Goal: Task Accomplishment & Management: Complete application form

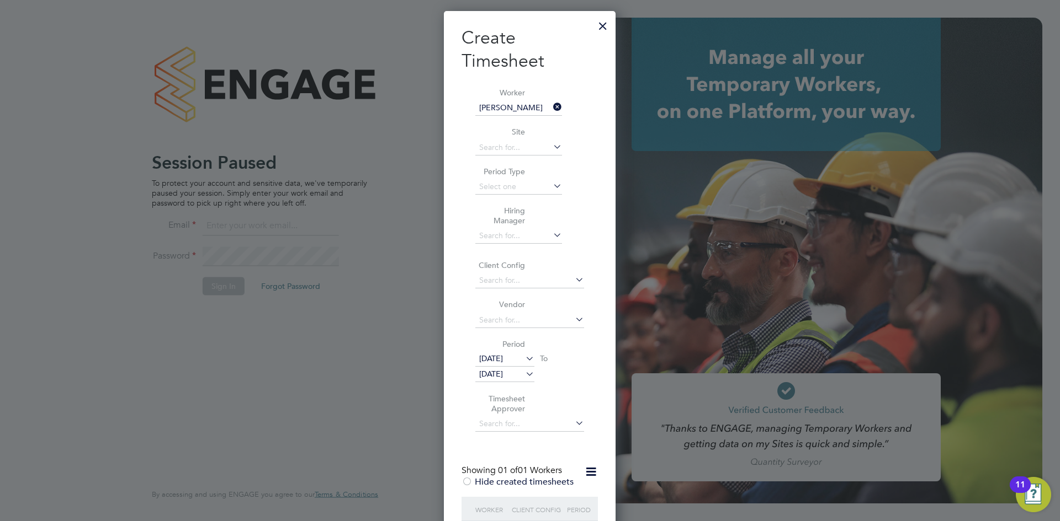
scroll to position [781, 172]
click at [604, 22] on div at bounding box center [603, 23] width 20 height 20
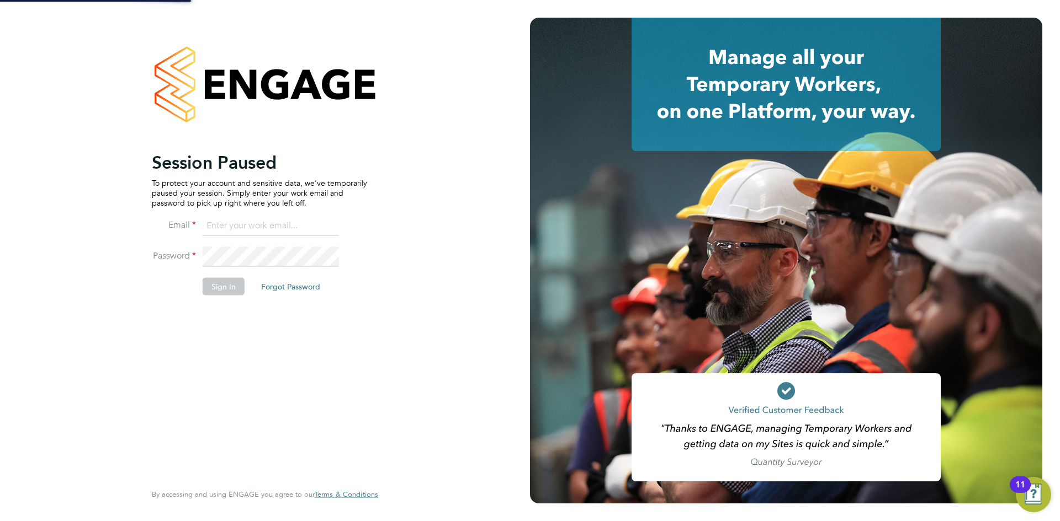
click at [232, 209] on ng-template "Session Paused To protect your account and sensitive data, we've temporarily pa…" at bounding box center [259, 228] width 215 height 155
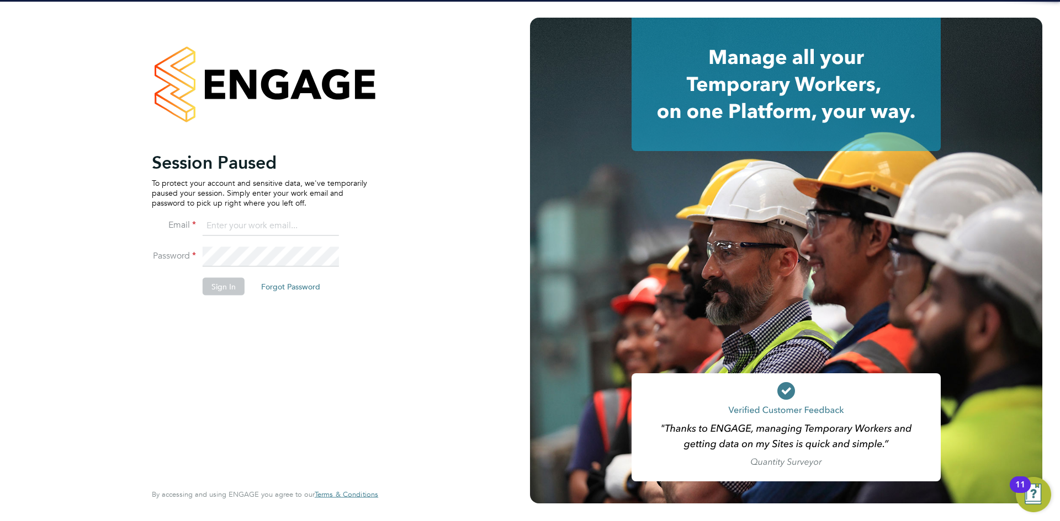
click at [234, 222] on input at bounding box center [271, 226] width 136 height 20
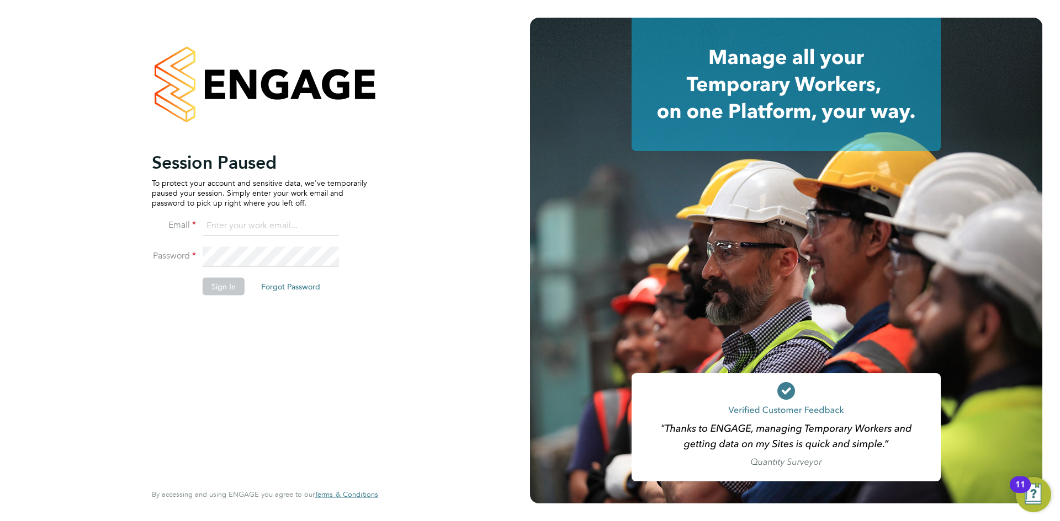
type input "[PERSON_NAME][EMAIL_ADDRESS][DOMAIN_NAME]"
click at [209, 283] on button "Sign In" at bounding box center [224, 287] width 42 height 18
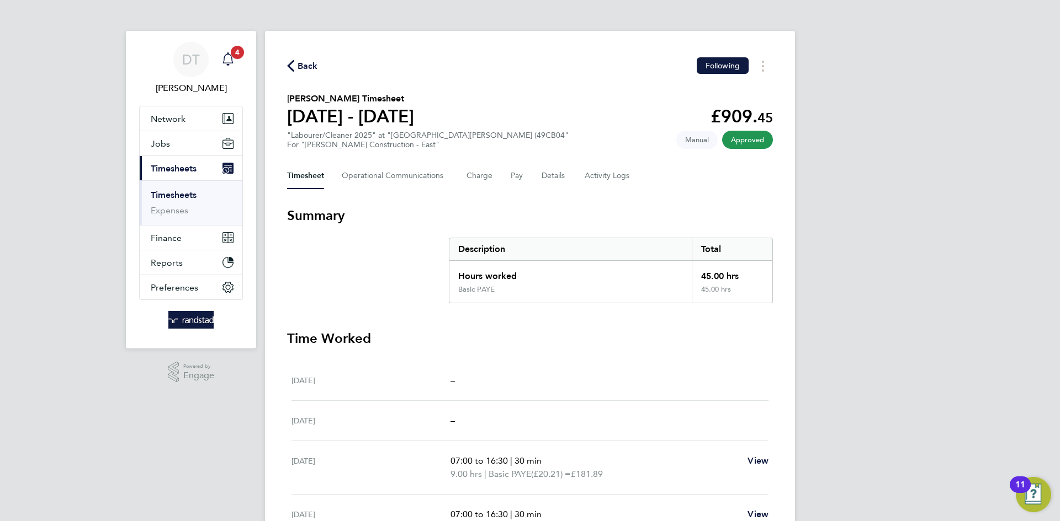
click at [228, 57] on icon "Main navigation" at bounding box center [227, 58] width 13 height 13
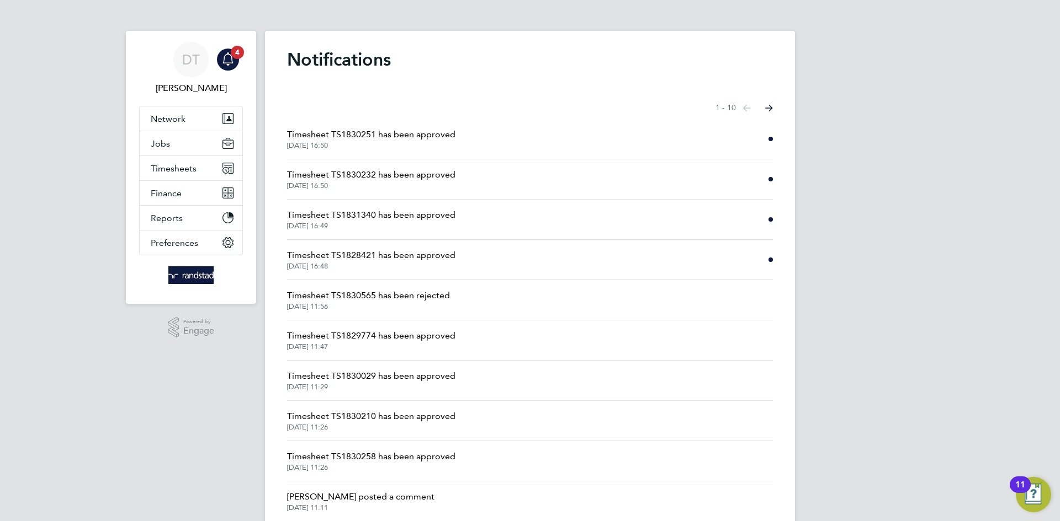
click at [399, 256] on span "Timesheet TS1828421 has been approved" at bounding box center [371, 255] width 168 height 13
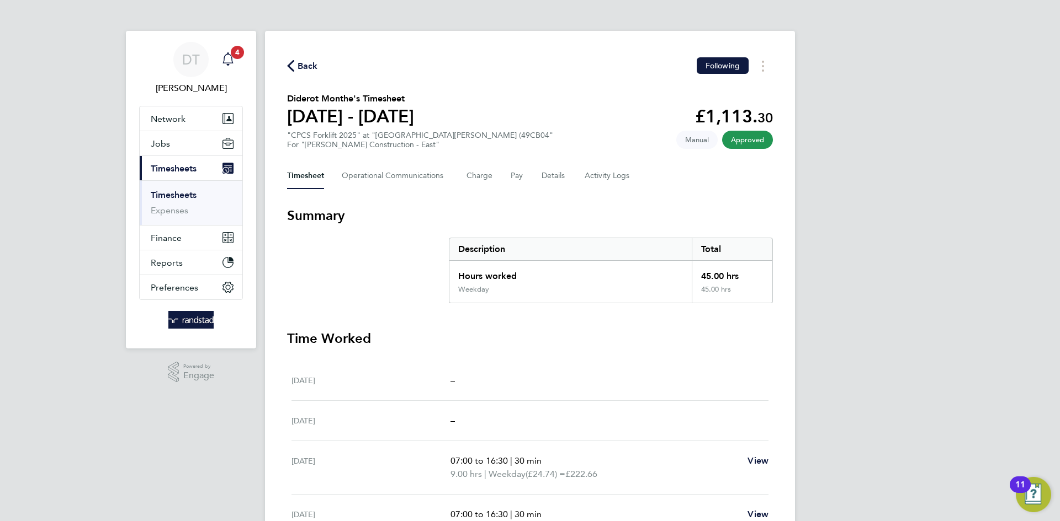
click at [232, 57] on app-alerts-badge "4" at bounding box center [237, 52] width 14 height 15
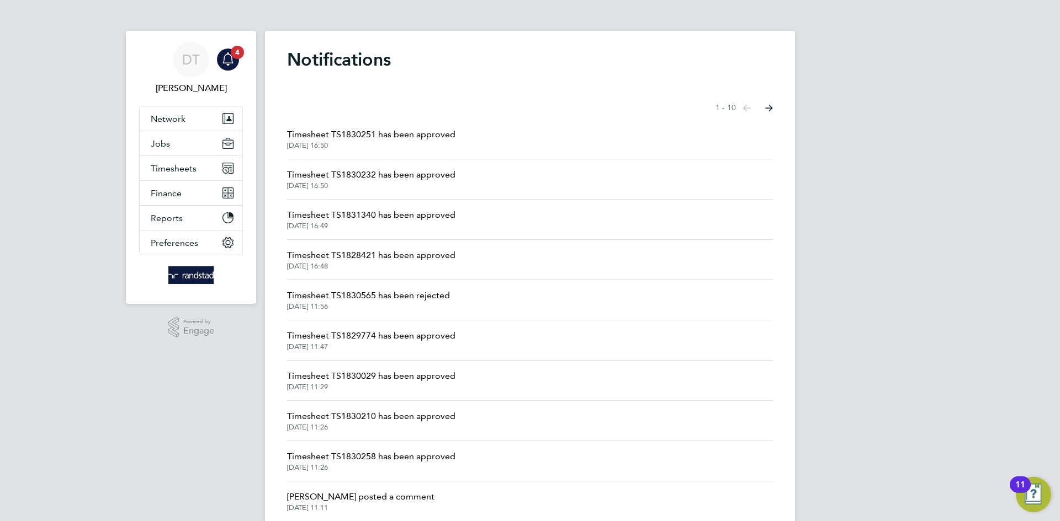
click at [374, 217] on span "Timesheet TS1831340 has been approved" at bounding box center [371, 215] width 168 height 13
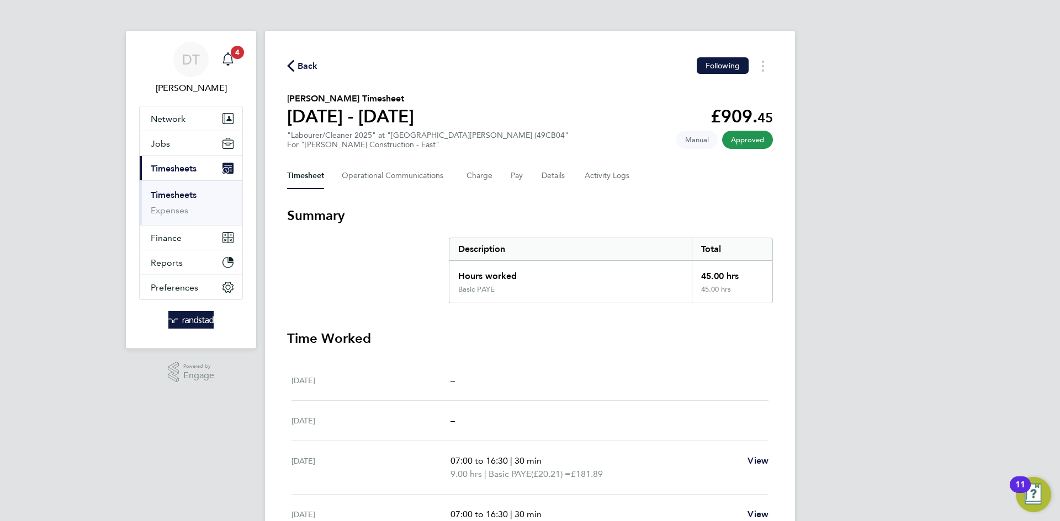
click at [233, 60] on icon "Main navigation" at bounding box center [227, 58] width 13 height 13
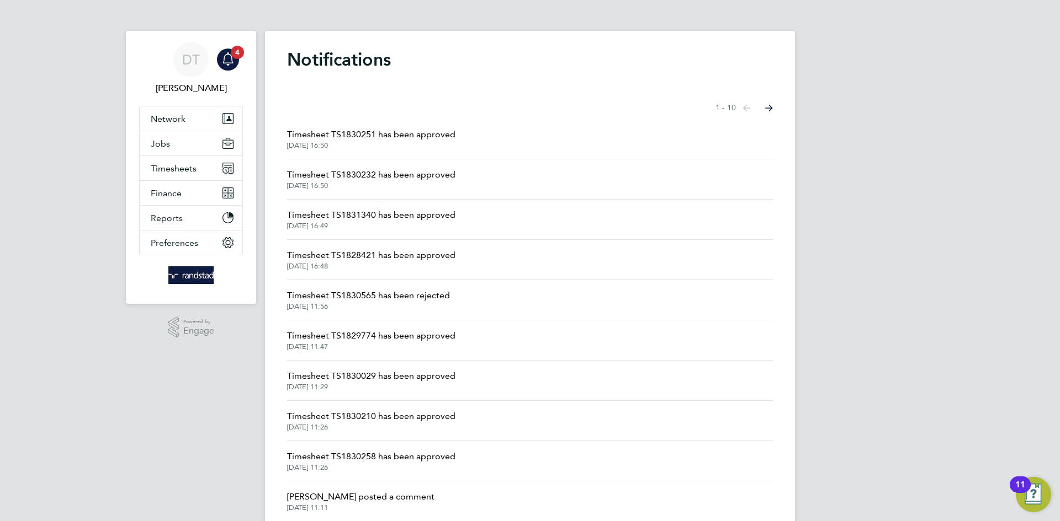
click at [355, 180] on span "Timesheet TS1830232 has been approved" at bounding box center [371, 174] width 168 height 13
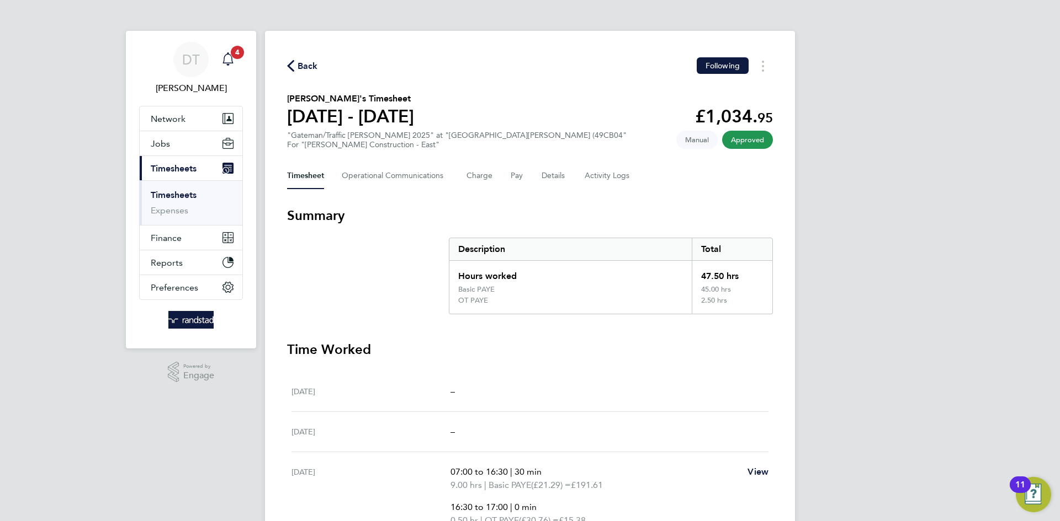
click at [236, 49] on span "4" at bounding box center [237, 52] width 13 height 13
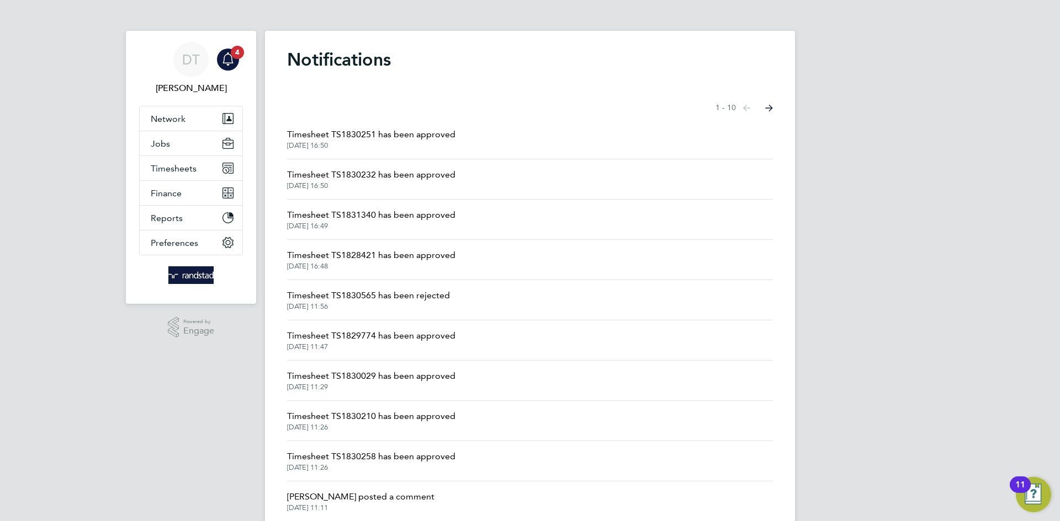
click at [367, 136] on span "Timesheet TS1830251 has been approved" at bounding box center [371, 134] width 168 height 13
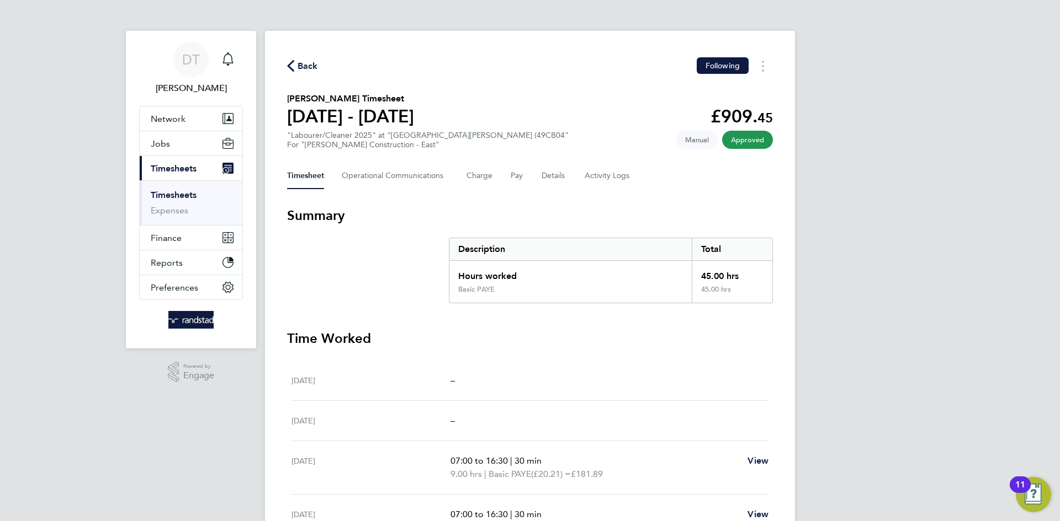
click at [316, 69] on div "Back Following" at bounding box center [530, 65] width 486 height 17
click at [316, 69] on span "Back" at bounding box center [307, 66] width 20 height 13
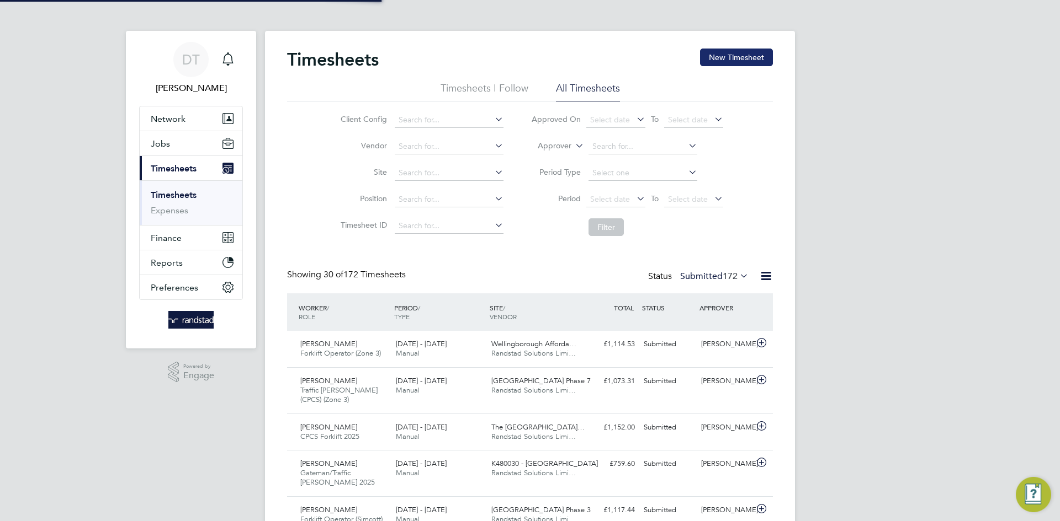
click at [746, 62] on button "New Timesheet" at bounding box center [736, 58] width 73 height 18
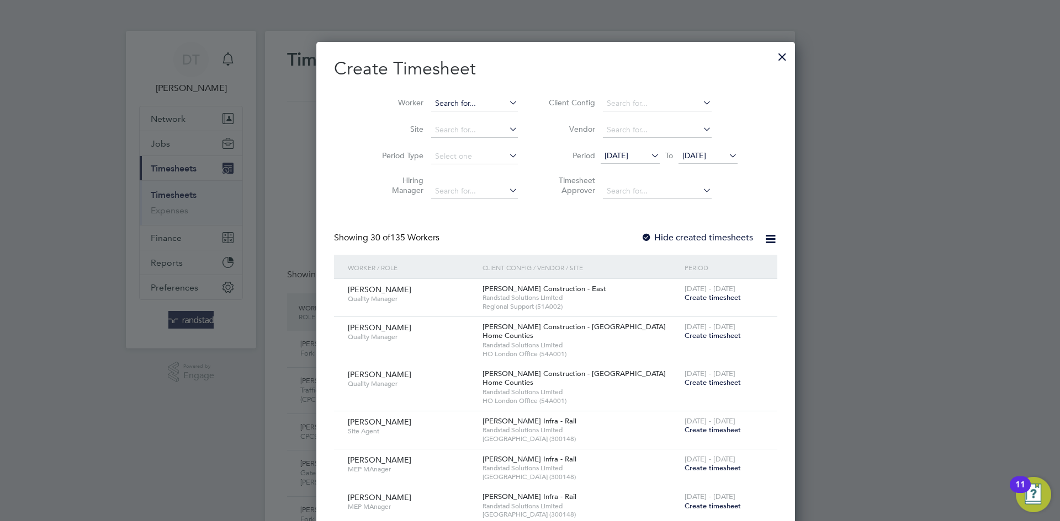
click at [431, 103] on input at bounding box center [474, 103] width 87 height 15
click at [446, 182] on li "Joseph A boah" at bounding box center [477, 178] width 144 height 15
type input "Joseph Aboah"
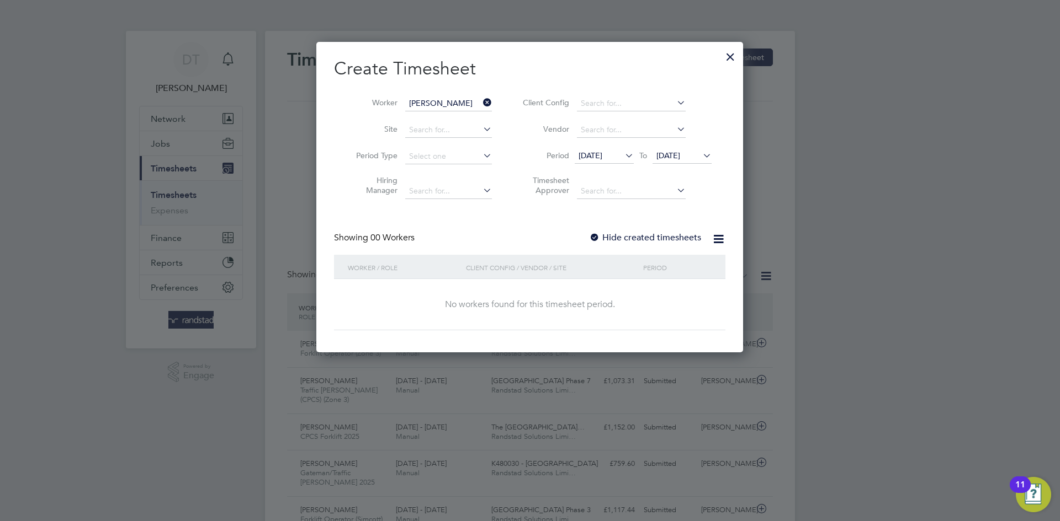
click at [645, 240] on label "Hide created timesheets" at bounding box center [645, 237] width 112 height 11
click at [653, 170] on li "Timesheet Approver" at bounding box center [615, 187] width 220 height 35
click at [660, 161] on span "23 Sep 2025" at bounding box center [681, 156] width 59 height 15
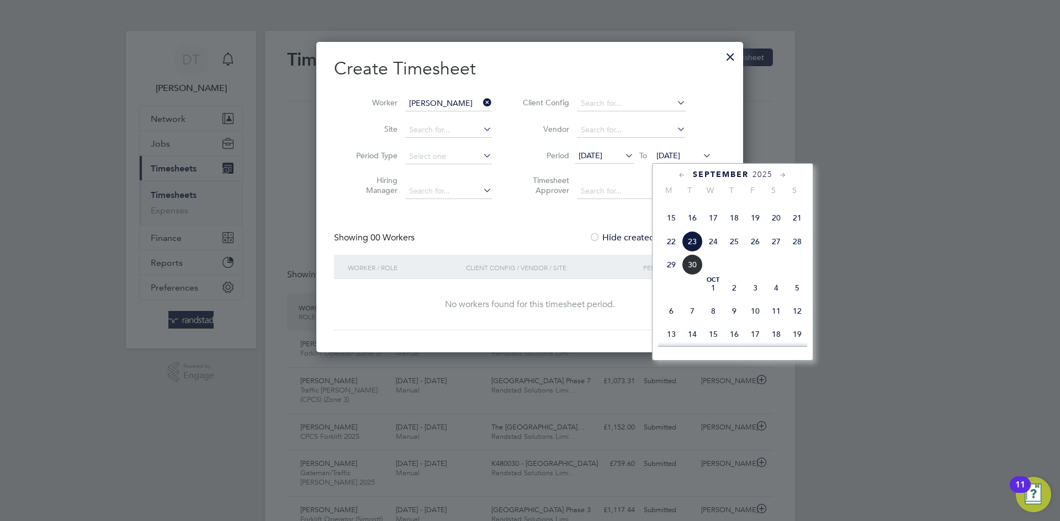
click at [691, 275] on span "30" at bounding box center [692, 264] width 21 height 21
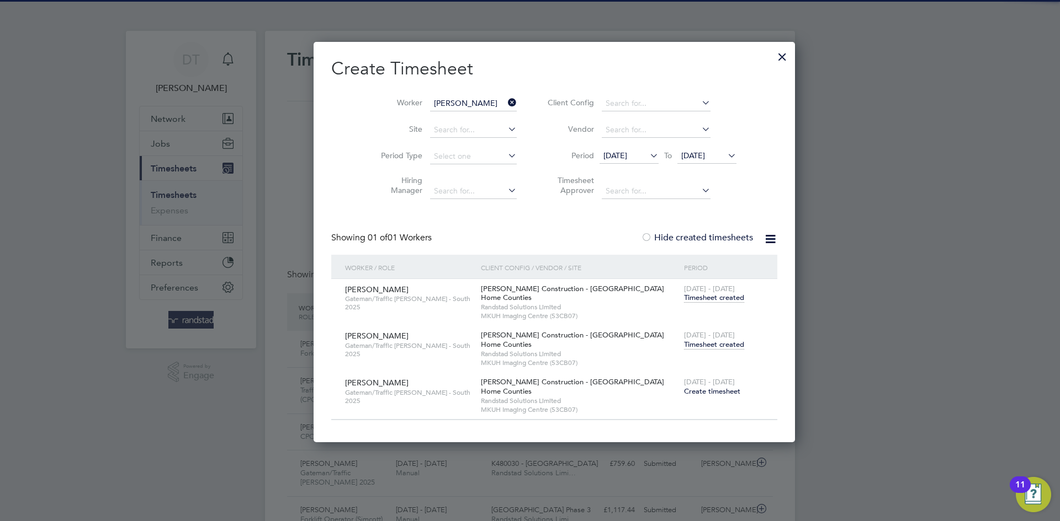
click at [684, 345] on span "Timesheet created" at bounding box center [714, 345] width 60 height 10
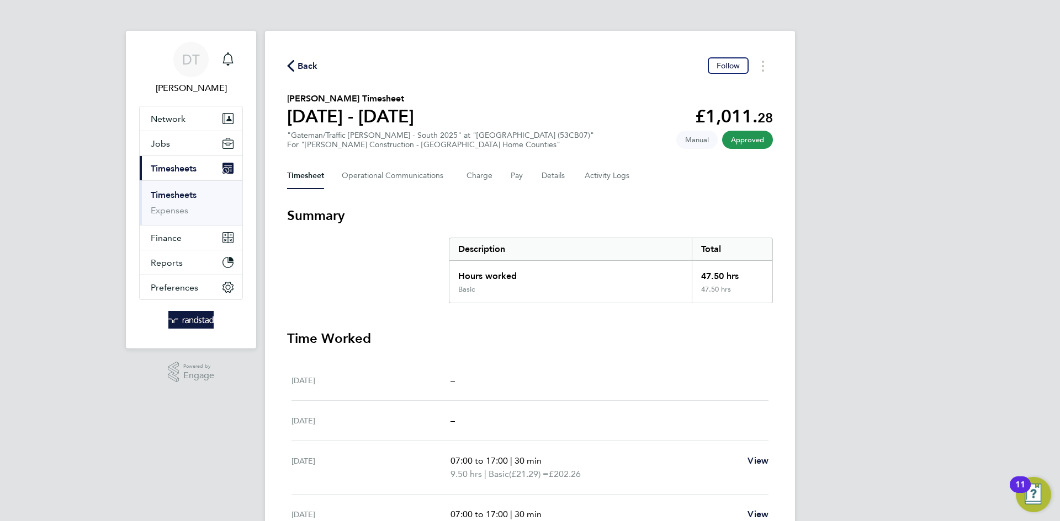
click at [309, 63] on span "Back" at bounding box center [307, 66] width 20 height 13
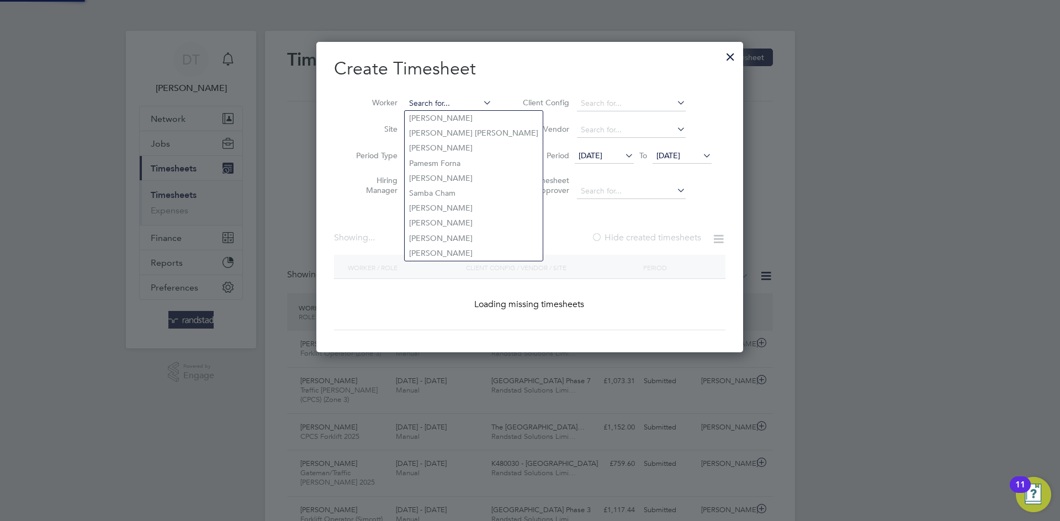
click at [461, 96] on input at bounding box center [448, 103] width 87 height 15
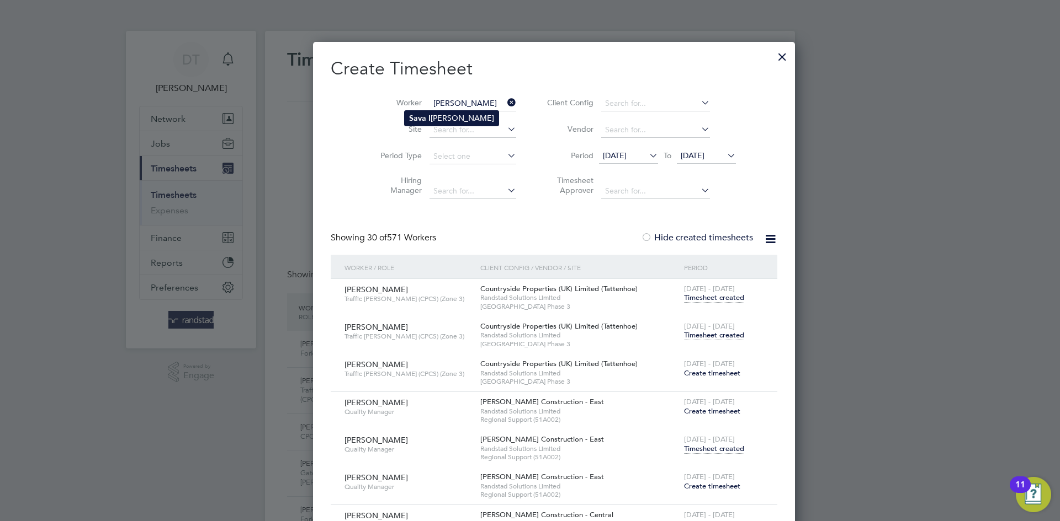
click at [441, 115] on li "Sava I onel Buzatu" at bounding box center [452, 118] width 94 height 15
type input "Sava Ionel Buzatu"
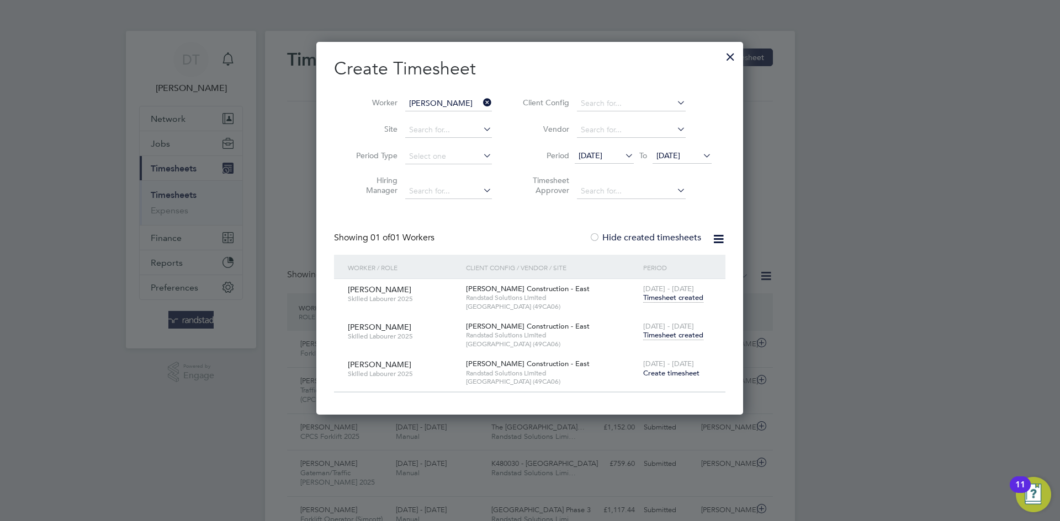
click at [656, 334] on span "Timesheet created" at bounding box center [673, 336] width 60 height 10
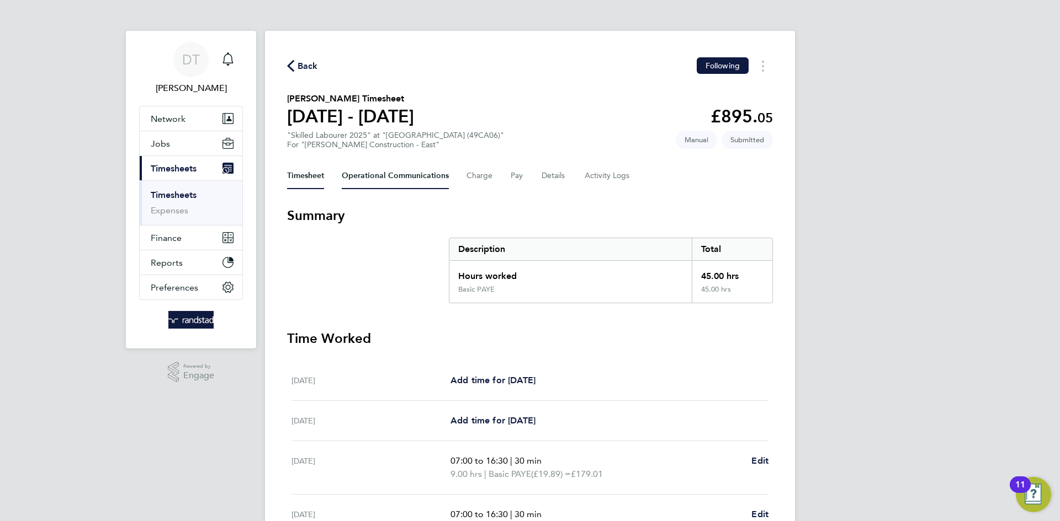
click at [401, 168] on Communications-tab "Operational Communications" at bounding box center [395, 176] width 107 height 26
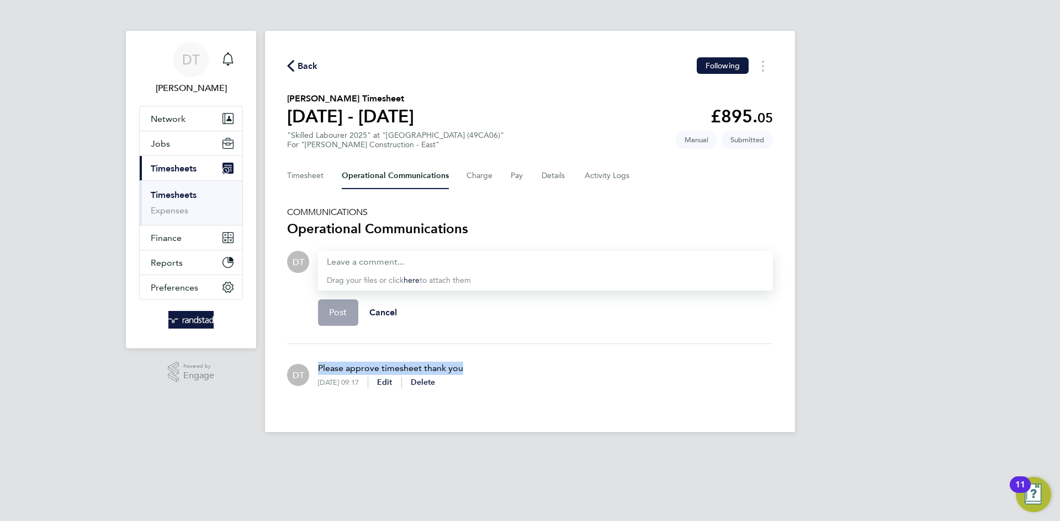
drag, startPoint x: 460, startPoint y: 369, endPoint x: 319, endPoint y: 368, distance: 140.7
click at [319, 368] on p "Please approve timesheet thank you" at bounding box center [390, 368] width 145 height 13
copy p "Please approve timesheet thank you"
click at [359, 262] on div at bounding box center [545, 262] width 437 height 13
click at [358, 258] on div at bounding box center [545, 262] width 437 height 13
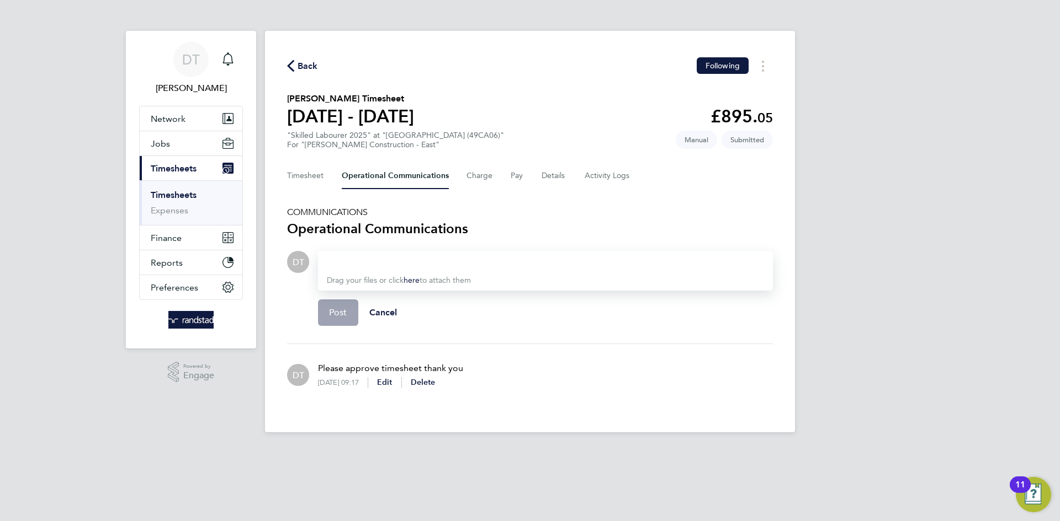
paste div
click at [339, 315] on span "Post" at bounding box center [338, 312] width 18 height 11
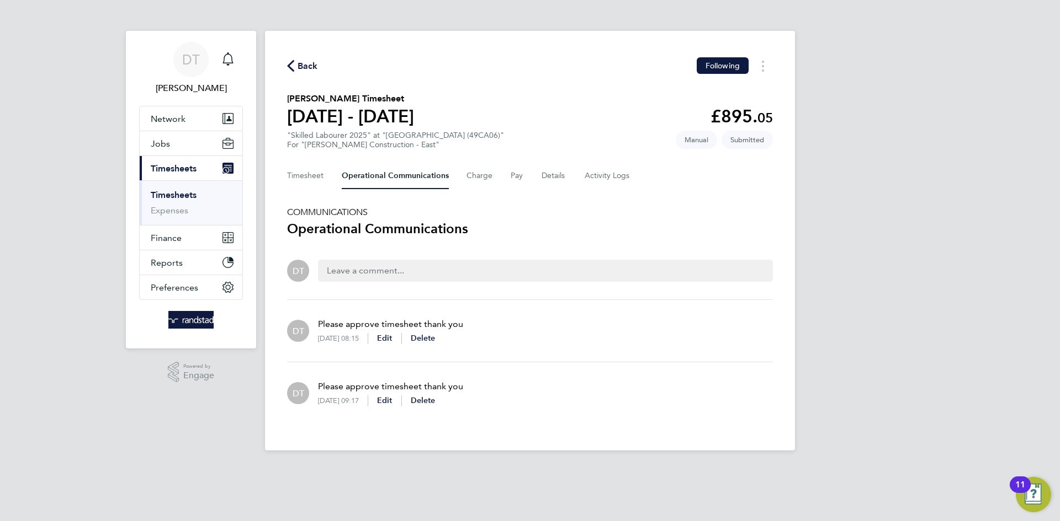
click at [310, 67] on span "Back" at bounding box center [307, 66] width 20 height 13
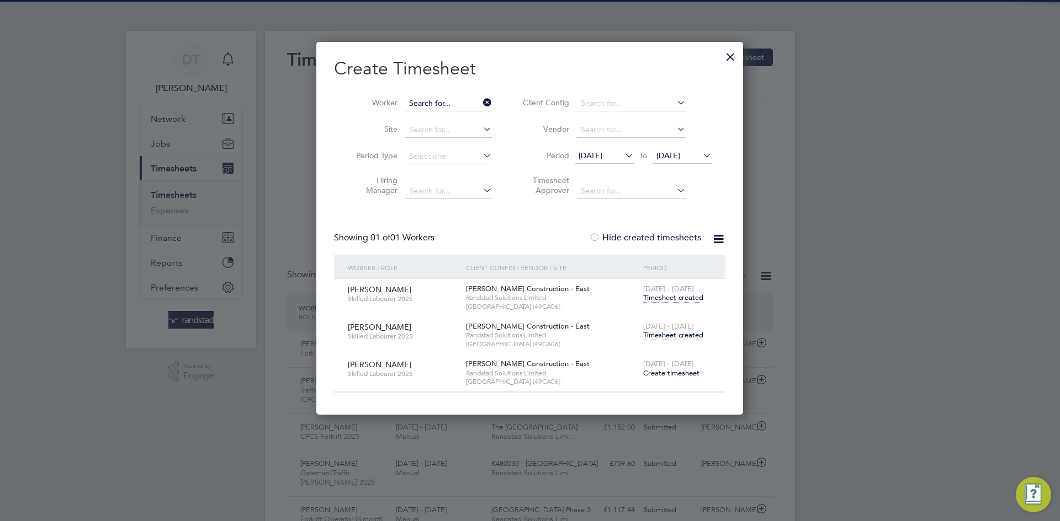
click at [457, 99] on input at bounding box center [448, 103] width 87 height 15
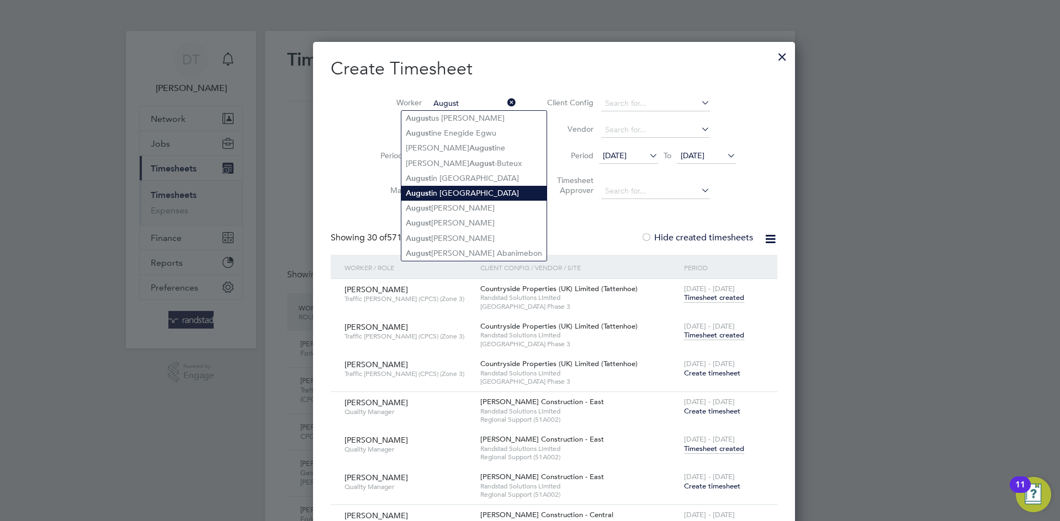
click at [457, 191] on li "August in Istina" at bounding box center [473, 193] width 145 height 15
type input "Augustin Istina"
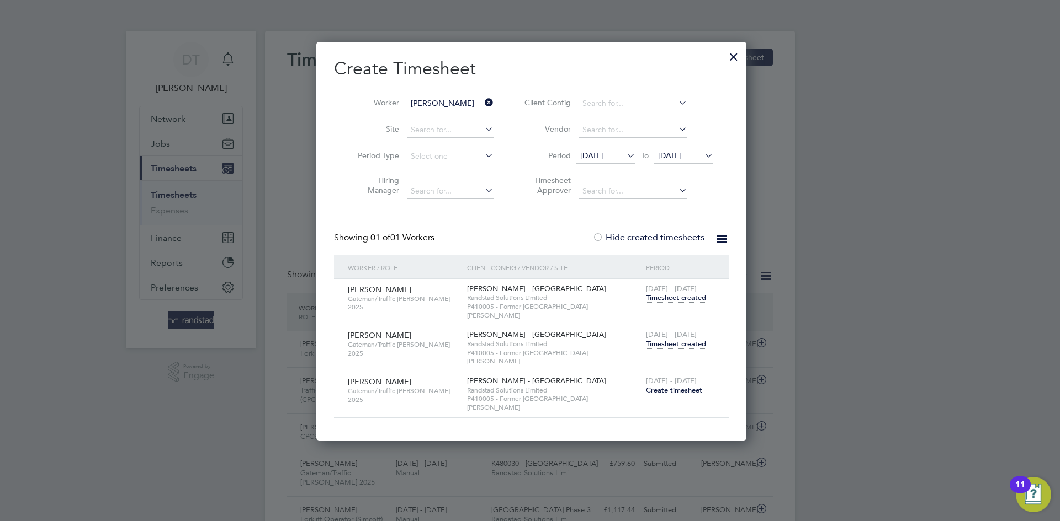
click at [668, 339] on span "Timesheet created" at bounding box center [676, 344] width 60 height 10
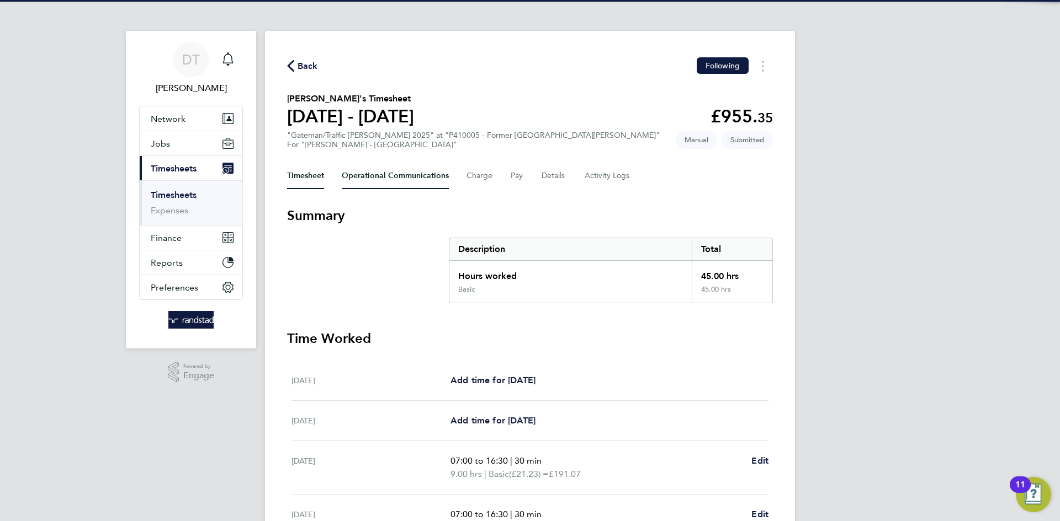
click at [368, 174] on Communications-tab "Operational Communications" at bounding box center [395, 176] width 107 height 26
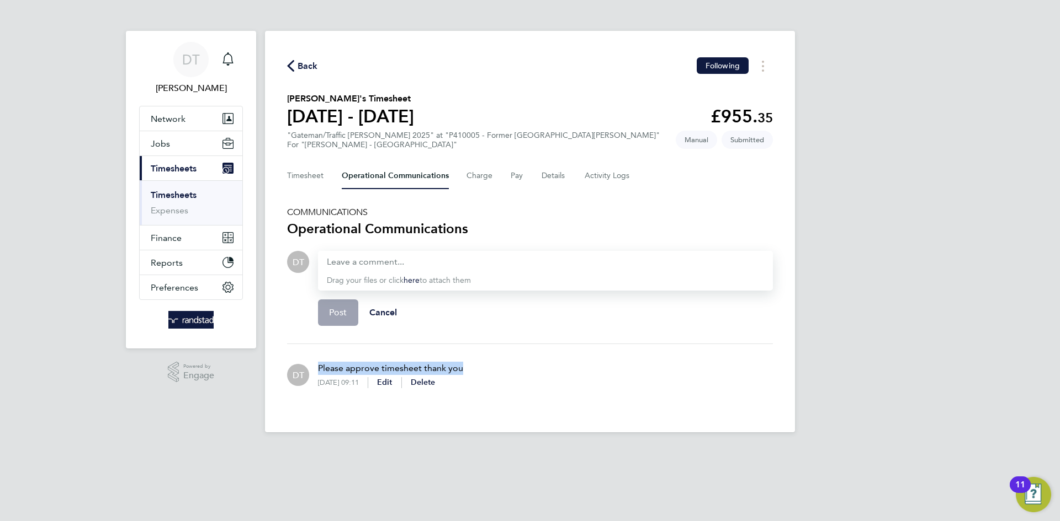
drag, startPoint x: 460, startPoint y: 368, endPoint x: 312, endPoint y: 371, distance: 147.9
click at [312, 371] on div "Please approve timesheet thank you 29 Sep 2025, 09:11 Edit Delete" at bounding box center [386, 375] width 154 height 44
copy p "Please approve timesheet thank you"
click at [333, 258] on div at bounding box center [545, 262] width 437 height 13
click at [347, 267] on div at bounding box center [545, 262] width 437 height 13
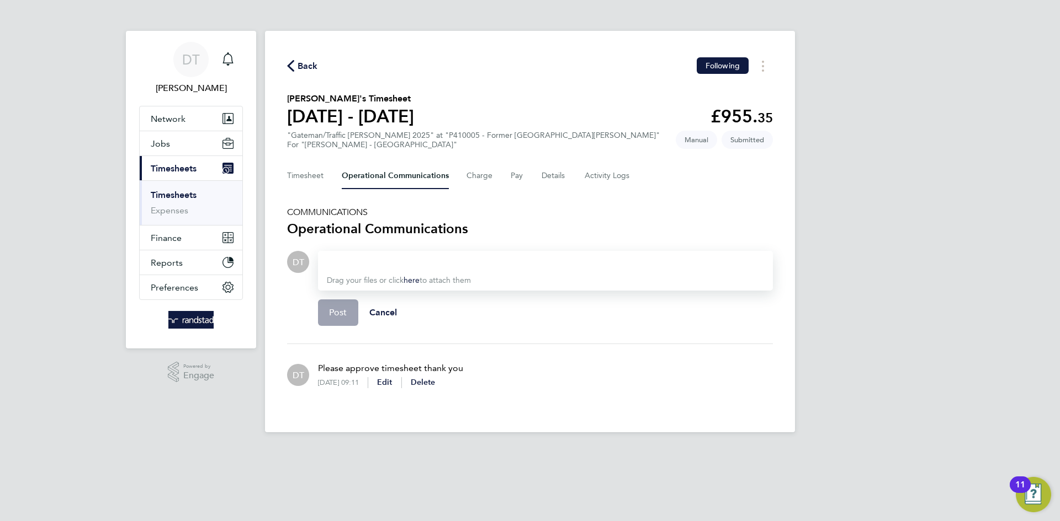
paste div
click at [342, 314] on span "Post" at bounding box center [338, 312] width 18 height 11
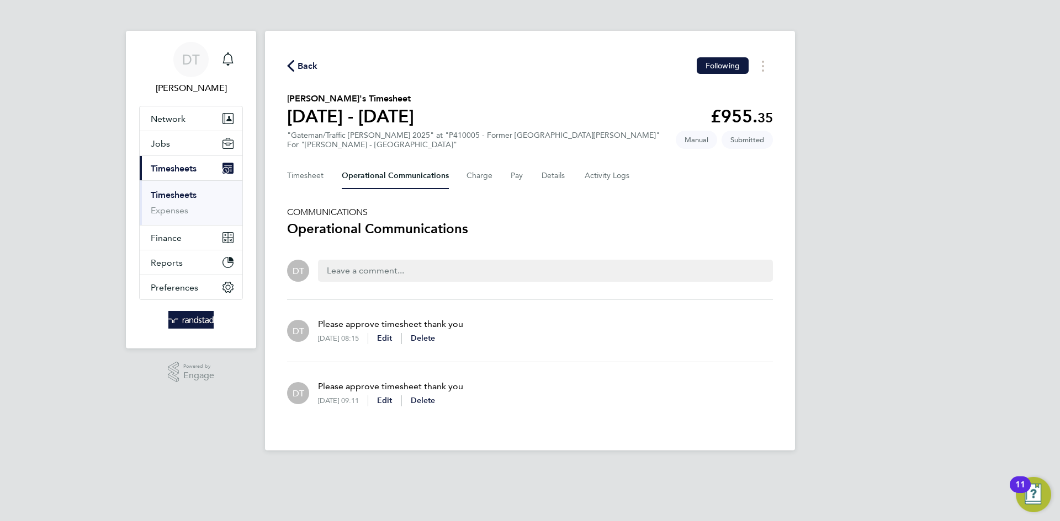
click at [309, 59] on button "Back" at bounding box center [302, 66] width 31 height 14
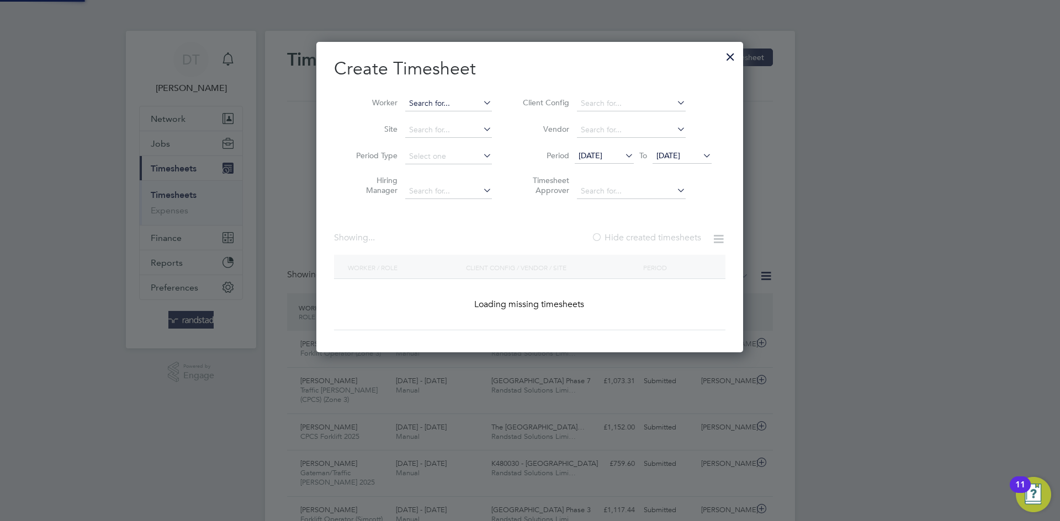
click at [450, 102] on input at bounding box center [448, 103] width 87 height 15
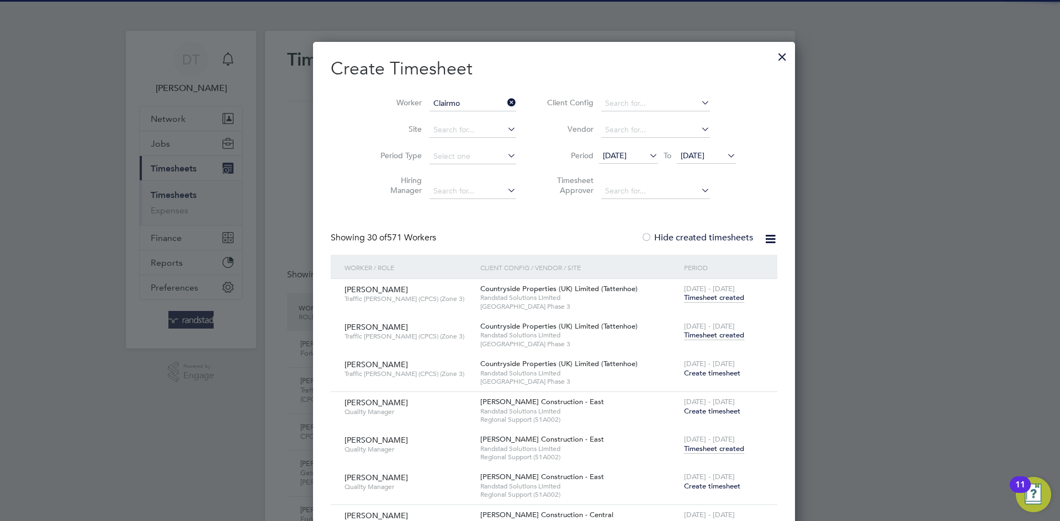
click at [436, 115] on b "Clairmo" at bounding box center [423, 118] width 29 height 9
type input "Clairmont Halley"
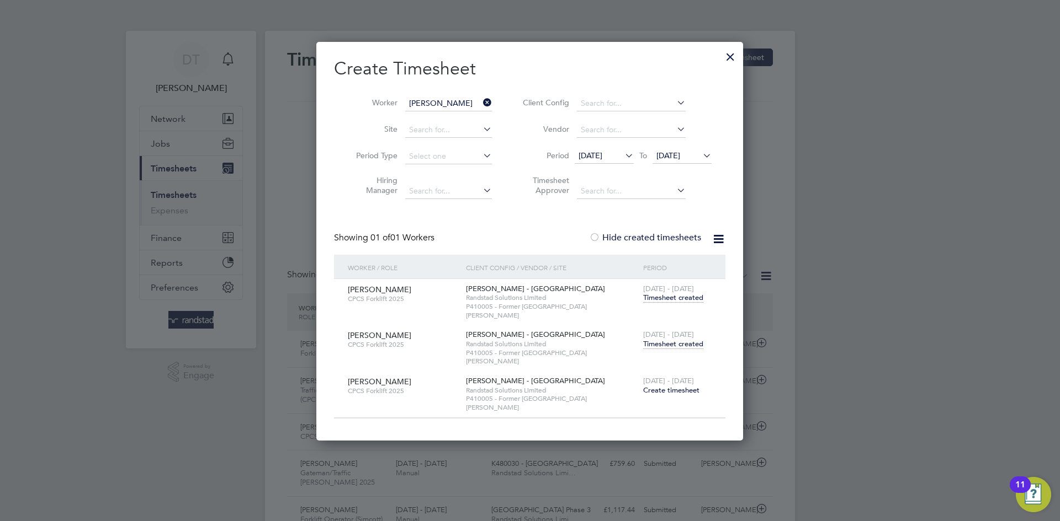
click at [667, 339] on span "Timesheet created" at bounding box center [673, 344] width 60 height 10
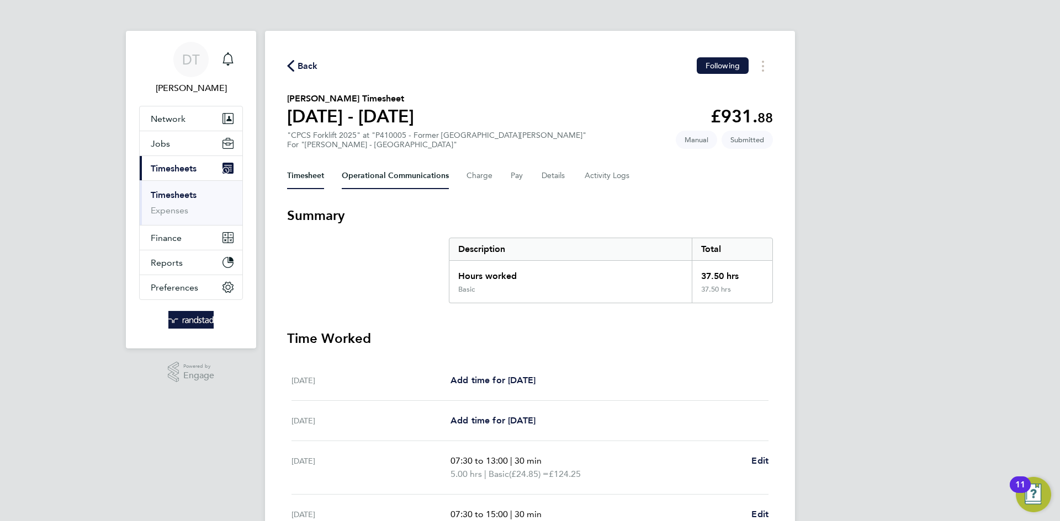
click at [384, 179] on Communications-tab "Operational Communications" at bounding box center [395, 176] width 107 height 26
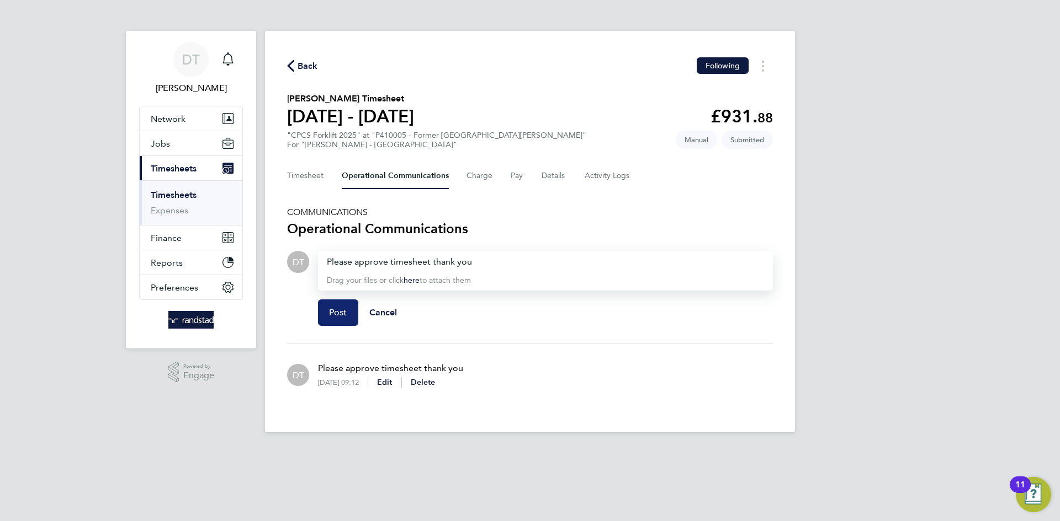
click at [333, 304] on button "Post" at bounding box center [338, 313] width 40 height 26
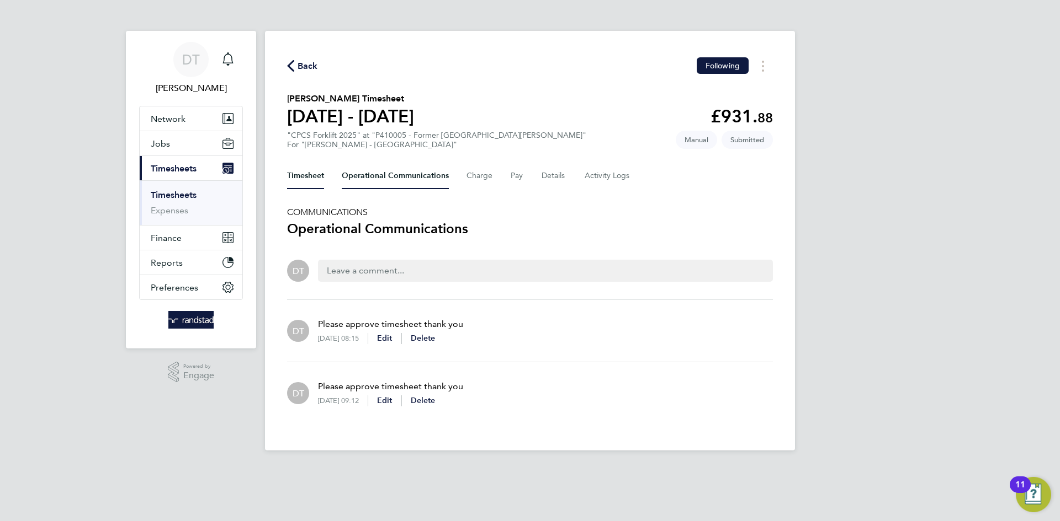
click at [299, 179] on button "Timesheet" at bounding box center [305, 176] width 37 height 26
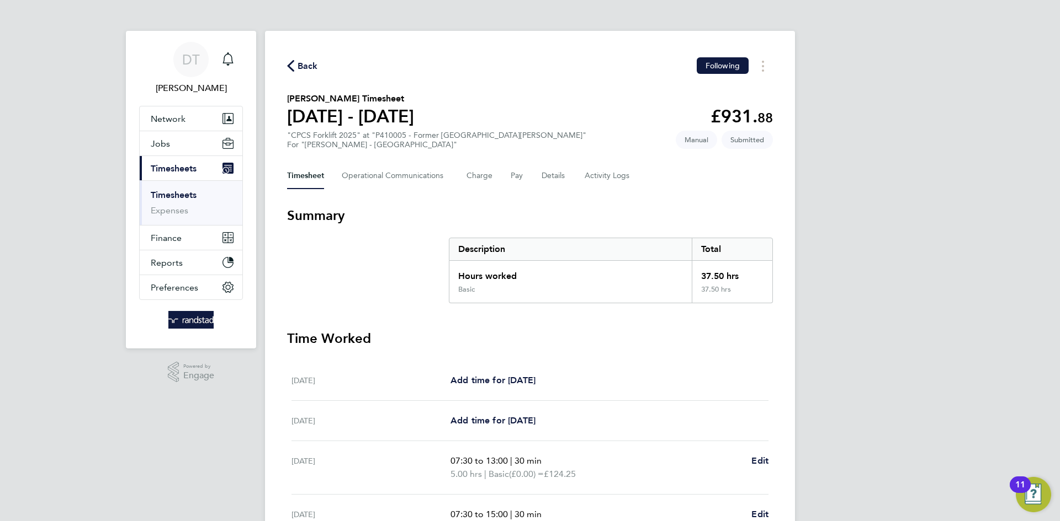
click at [297, 67] on span "Back" at bounding box center [307, 66] width 20 height 13
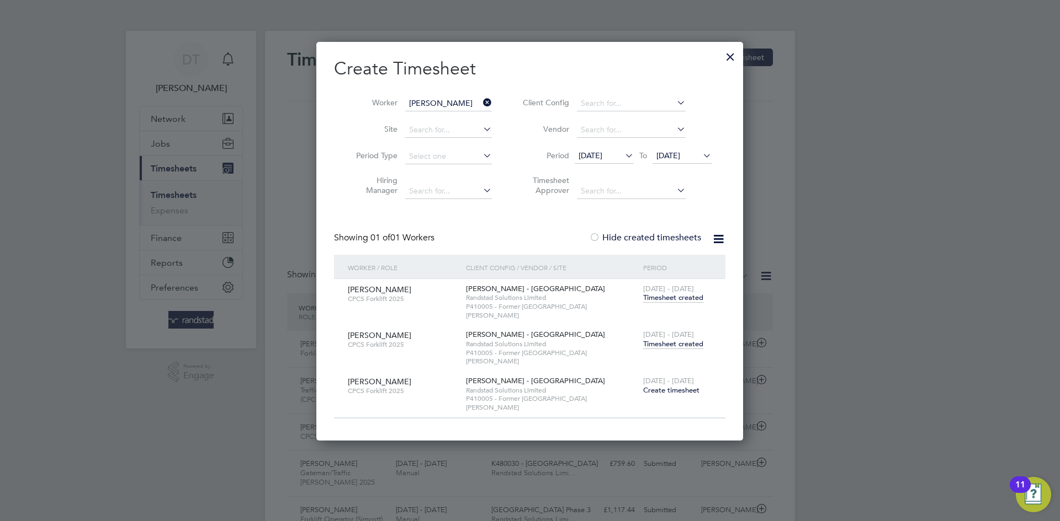
click at [728, 52] on div at bounding box center [730, 54] width 20 height 20
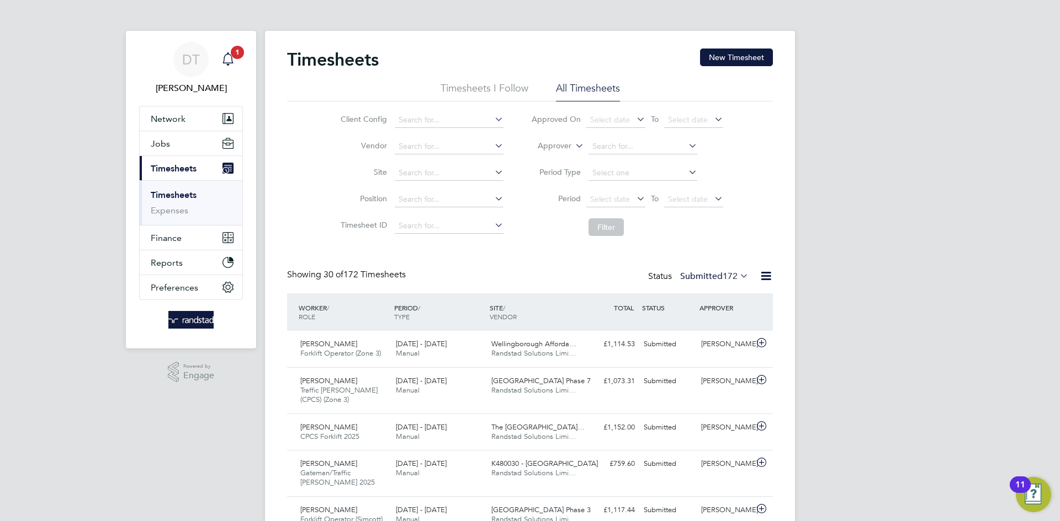
click at [234, 62] on icon "Main navigation" at bounding box center [227, 58] width 13 height 13
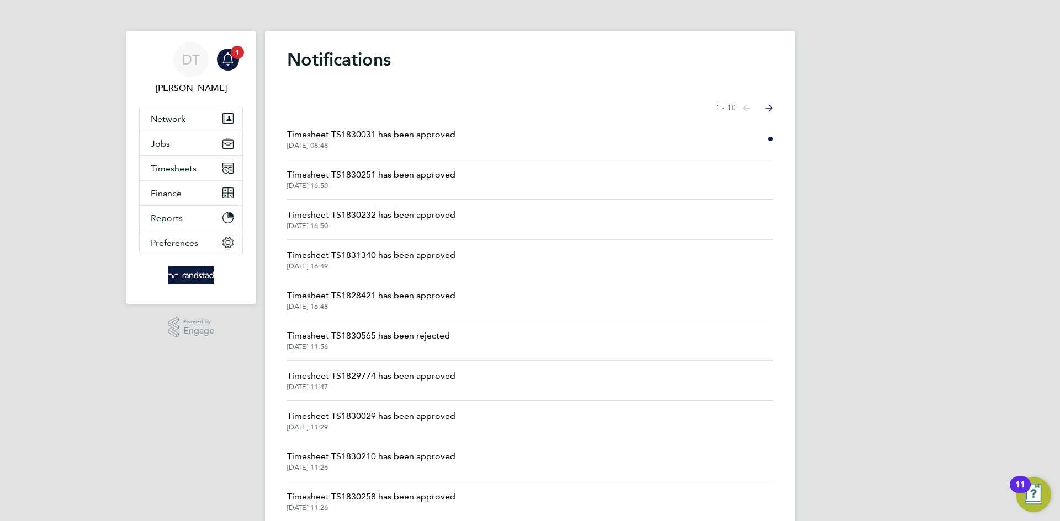
click at [364, 135] on span "Timesheet TS1830031 has been approved" at bounding box center [371, 134] width 168 height 13
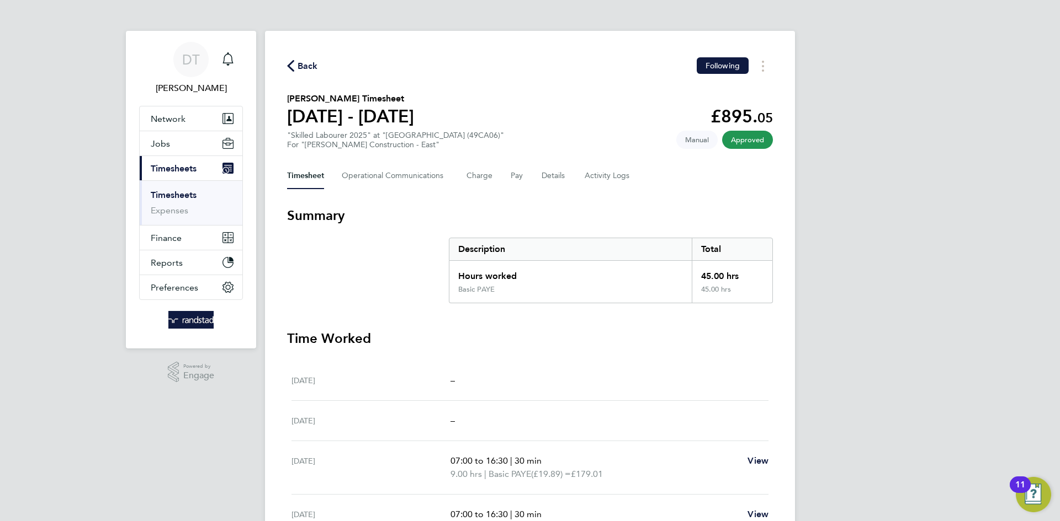
click at [302, 69] on span "Back" at bounding box center [307, 66] width 20 height 13
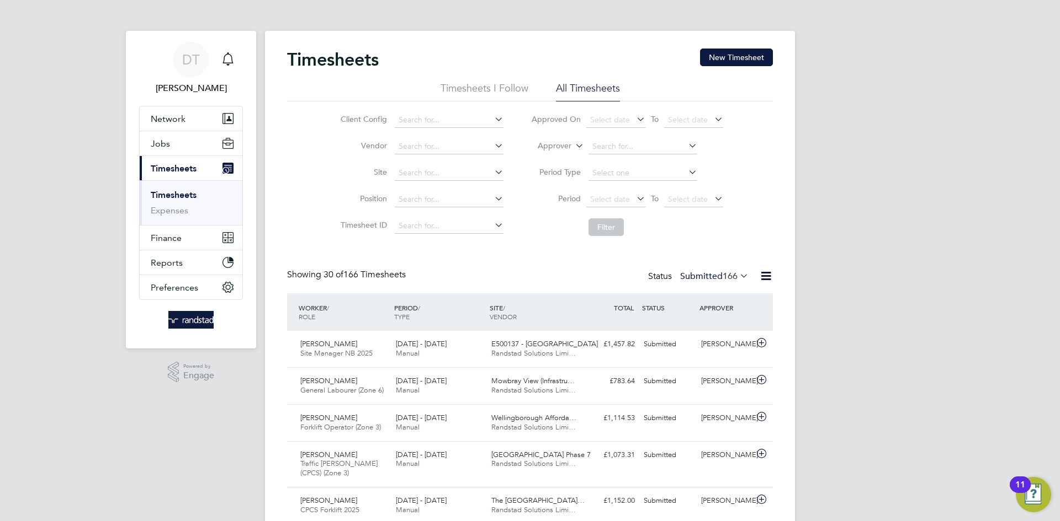
scroll to position [28, 96]
